Goal: Find specific page/section: Find specific page/section

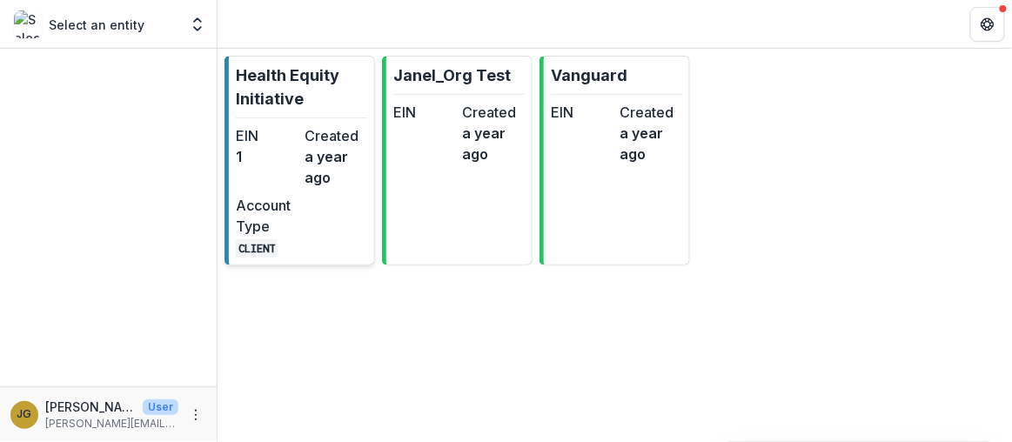
click at [266, 86] on p "Health Equity Initiative" at bounding box center [301, 87] width 131 height 47
click at [252, 74] on p "Health Equity Initiative" at bounding box center [301, 87] width 131 height 47
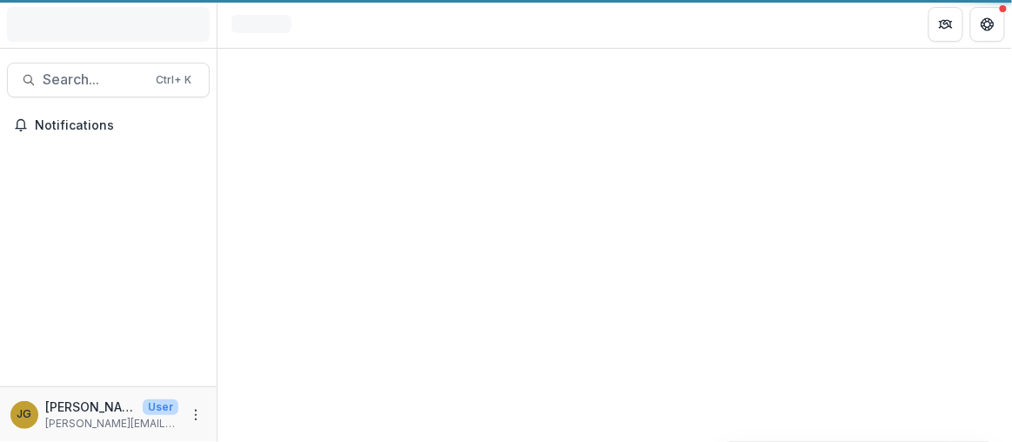
click at [252, 74] on div at bounding box center [615, 245] width 794 height 393
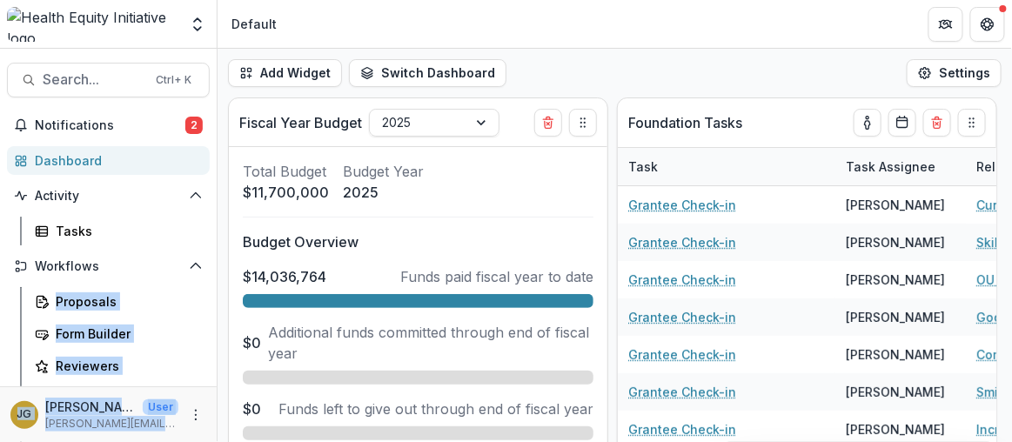
drag, startPoint x: 217, startPoint y: 231, endPoint x: 216, endPoint y: 257, distance: 26.1
click at [216, 257] on main "Search... Ctrl + K Notifications 2 Dashboard Activity Tasks Workflows Proposals…" at bounding box center [506, 245] width 1012 height 393
click at [159, 235] on div "Tasks" at bounding box center [126, 231] width 140 height 18
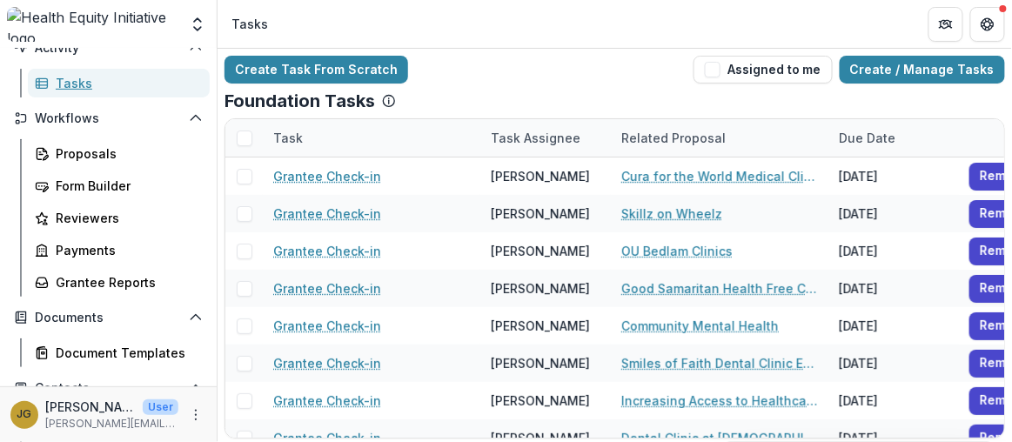
scroll to position [173, 0]
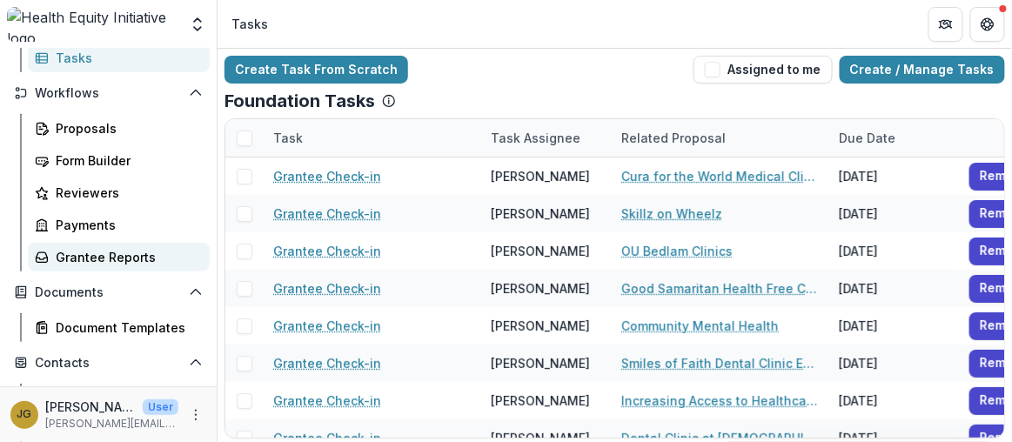
click at [135, 258] on div "Grantee Reports" at bounding box center [126, 257] width 140 height 18
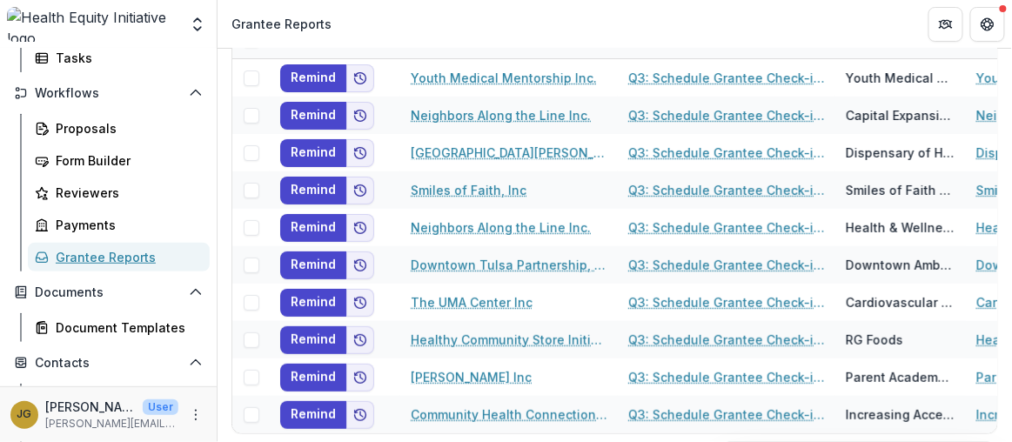
scroll to position [171, 0]
